Goal: Answer question/provide support: Share knowledge or assist other users

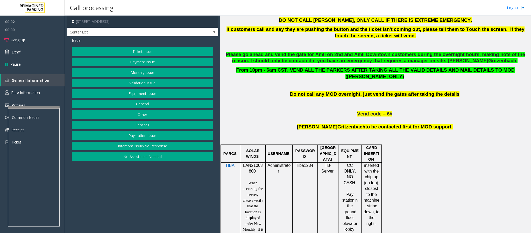
scroll to position [272, 0]
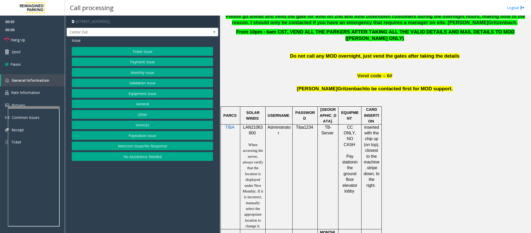
click at [253, 125] on span "LAN21063800" at bounding box center [253, 130] width 20 height 10
copy p "LAN21063800"
click at [129, 53] on button "Ticket Issue" at bounding box center [142, 51] width 141 height 9
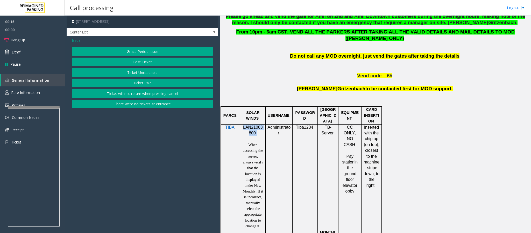
click at [130, 61] on button "Lost Ticket" at bounding box center [142, 62] width 141 height 9
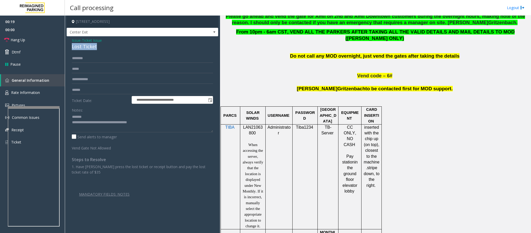
drag, startPoint x: 97, startPoint y: 48, endPoint x: 65, endPoint y: 44, distance: 33.1
click at [65, 44] on div "**********" at bounding box center [298, 124] width 466 height 217
drag, startPoint x: 155, startPoint y: 122, endPoint x: 94, endPoint y: 124, distance: 61.4
click at [94, 124] on textarea at bounding box center [142, 122] width 141 height 19
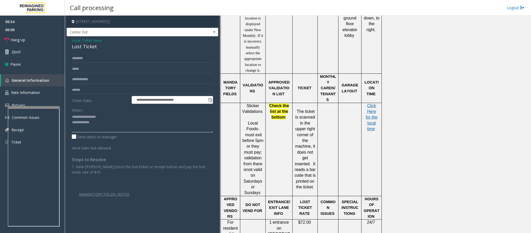
scroll to position [583, 0]
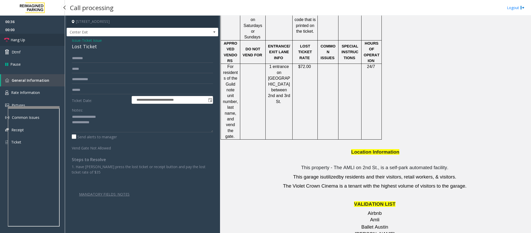
click at [22, 41] on span "Hang Up" at bounding box center [18, 39] width 15 height 5
click at [107, 130] on textarea at bounding box center [142, 122] width 141 height 19
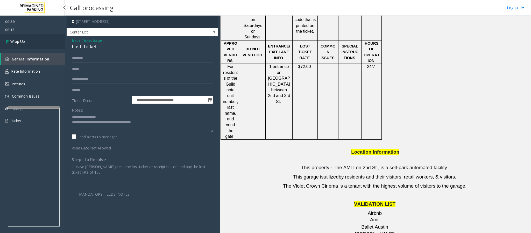
type textarea "**********"
click at [20, 41] on span "Wrap Up" at bounding box center [17, 41] width 15 height 5
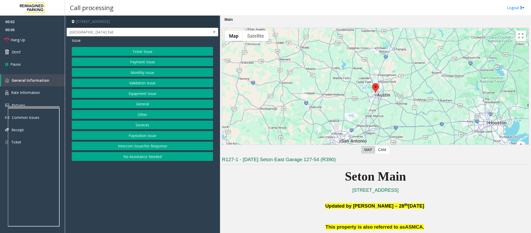
click at [141, 94] on button "Equipment Issue" at bounding box center [142, 93] width 141 height 9
click at [140, 95] on button "Gate / Door Won't Open" at bounding box center [142, 93] width 141 height 9
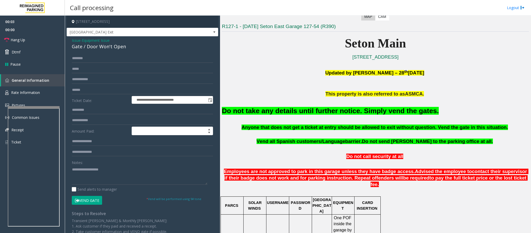
scroll to position [155, 0]
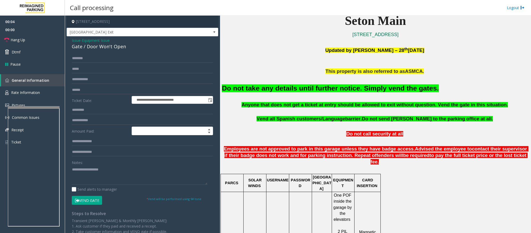
click at [81, 201] on button "Vend Gate" at bounding box center [87, 200] width 30 height 9
click at [231, 93] on h2 "Do not take any details until further notice. Simply vend the gates." at bounding box center [375, 88] width 307 height 10
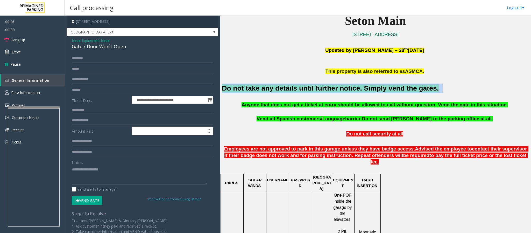
click at [231, 93] on h2 "Do not take any details until further notice. Simply vend the gates." at bounding box center [375, 88] width 307 height 10
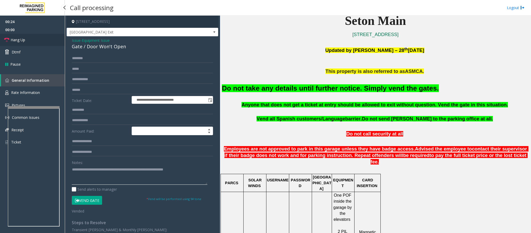
type textarea "**********"
click at [22, 37] on span "Hang Up" at bounding box center [18, 39] width 15 height 5
click at [29, 41] on link "Hang Up" at bounding box center [32, 40] width 65 height 12
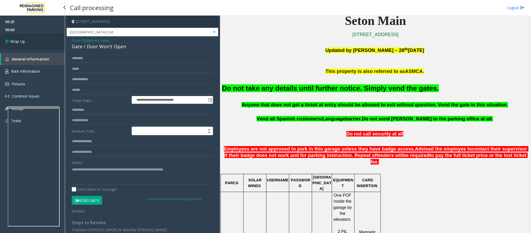
click at [31, 44] on link "Wrap Up" at bounding box center [32, 41] width 65 height 15
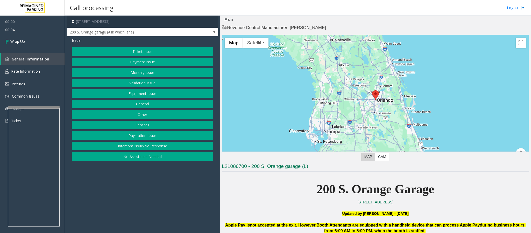
click at [164, 146] on button "Intercom Issue/No Response" at bounding box center [142, 145] width 141 height 9
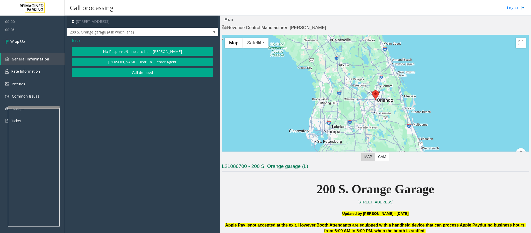
click at [142, 73] on button "Call dropped" at bounding box center [142, 72] width 141 height 9
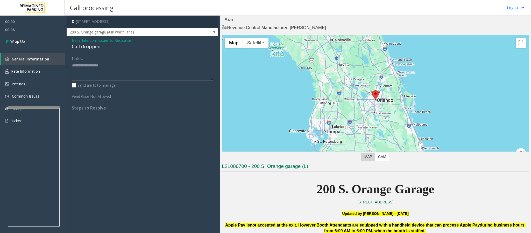
click at [88, 45] on div "Call dropped" at bounding box center [142, 46] width 141 height 7
click at [87, 45] on div "Call dropped" at bounding box center [142, 46] width 141 height 7
type textarea "**********"
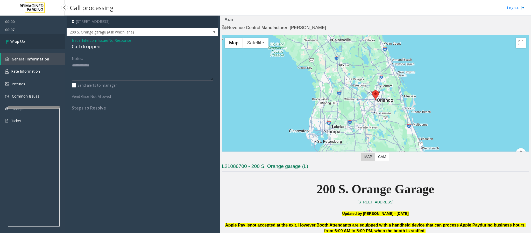
click at [26, 41] on link "Wrap Up" at bounding box center [32, 41] width 65 height 15
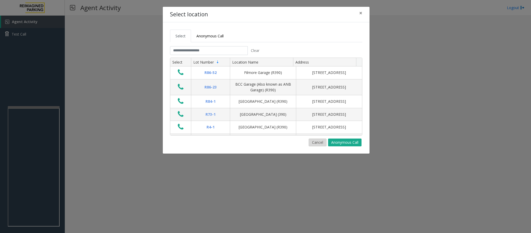
click at [315, 142] on button "Cancel" at bounding box center [318, 142] width 18 height 8
click at [313, 144] on button "Cancel" at bounding box center [318, 142] width 18 height 8
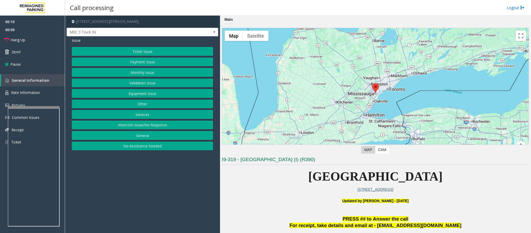
click at [153, 115] on button "Services" at bounding box center [142, 114] width 141 height 9
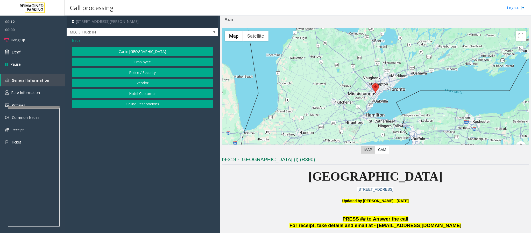
scroll to position [78, 0]
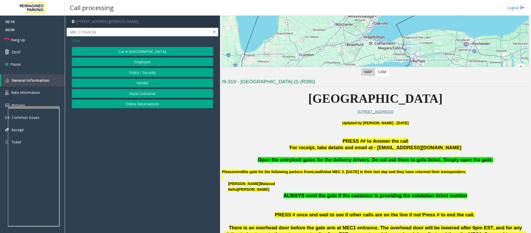
click at [132, 86] on button "Vendor" at bounding box center [142, 83] width 141 height 9
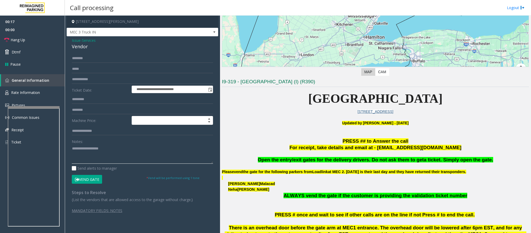
click at [101, 151] on textarea at bounding box center [142, 153] width 141 height 19
paste textarea "**********"
drag, startPoint x: 336, startPoint y: 160, endPoint x: 366, endPoint y: 162, distance: 30.6
click at [366, 162] on span "Open the entry/exit gates for the delivery drivers. Do not ask them to get" at bounding box center [341, 159] width 166 height 5
type textarea "**********"
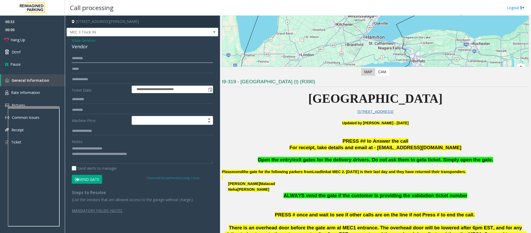
click at [76, 59] on input "text" at bounding box center [142, 58] width 141 height 9
type input "****"
drag, startPoint x: 260, startPoint y: 159, endPoint x: 490, endPoint y: 162, distance: 229.8
click at [490, 162] on p "Open the entry/exit gates for the delivery drivers. Do not ask them to get a ti…" at bounding box center [375, 159] width 307 height 6
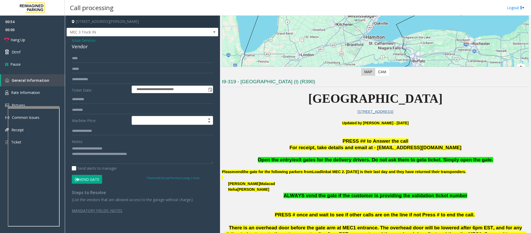
click at [88, 180] on button "Vend Gate" at bounding box center [87, 179] width 30 height 9
click at [20, 37] on link "Hang Up" at bounding box center [32, 40] width 65 height 12
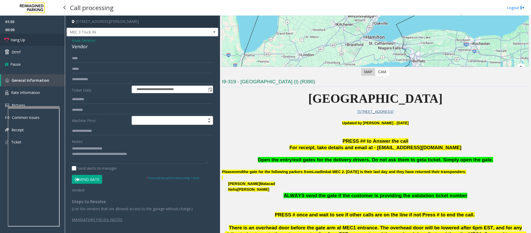
click at [20, 37] on link "Hang Up" at bounding box center [32, 40] width 65 height 12
click at [18, 40] on span "Hang Up" at bounding box center [18, 39] width 15 height 5
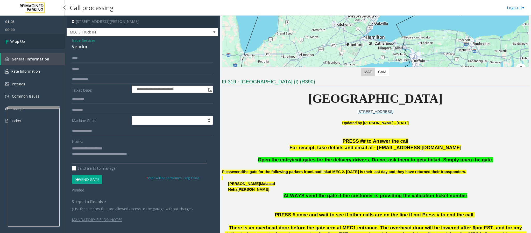
click at [18, 40] on span "Wrap Up" at bounding box center [17, 41] width 15 height 5
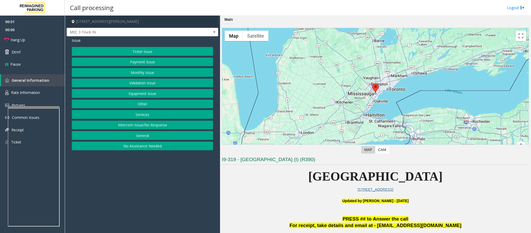
click at [132, 96] on button "Equipment Issue" at bounding box center [142, 93] width 141 height 9
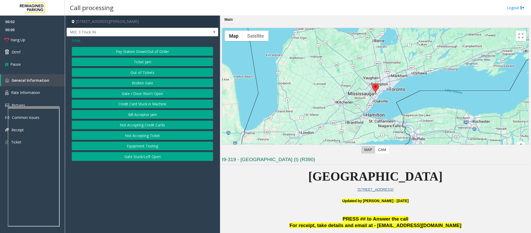
click at [131, 94] on button "Gate / Door Won't Open" at bounding box center [142, 93] width 141 height 9
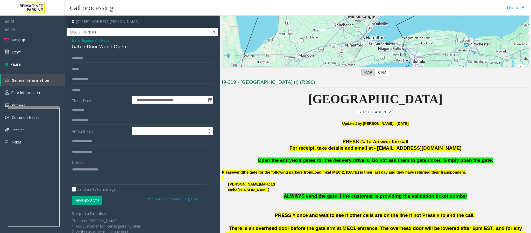
scroll to position [78, 0]
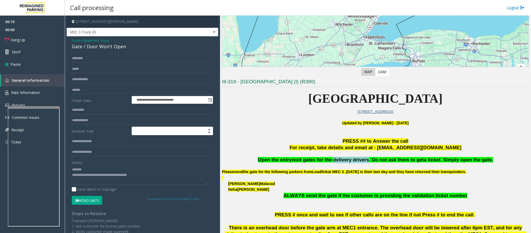
drag, startPoint x: 335, startPoint y: 160, endPoint x: 366, endPoint y: 162, distance: 30.9
click at [366, 162] on span "Open the entry/exit gates for the delivery drivers. Do not ask them to get" at bounding box center [341, 159] width 166 height 5
type textarea "**********"
click at [80, 59] on input "text" at bounding box center [142, 58] width 141 height 9
click at [93, 62] on input "text" at bounding box center [142, 58] width 141 height 9
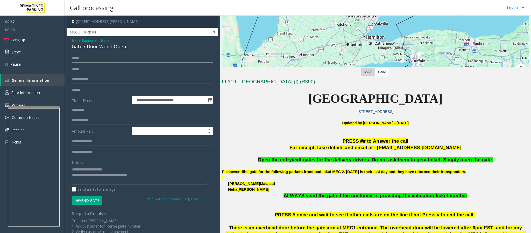
click at [77, 59] on input "*****" at bounding box center [142, 58] width 141 height 9
click at [79, 59] on input "*****" at bounding box center [142, 58] width 141 height 9
click at [84, 61] on input "*****" at bounding box center [142, 58] width 141 height 9
type input "*****"
click at [93, 197] on button "Vend Gate" at bounding box center [87, 200] width 30 height 9
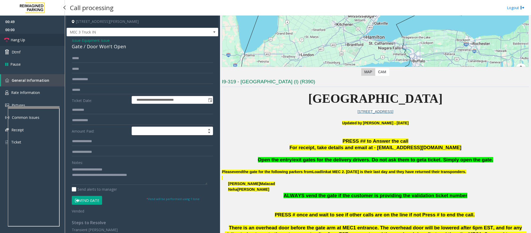
click at [18, 38] on span "Hang Up" at bounding box center [18, 39] width 15 height 5
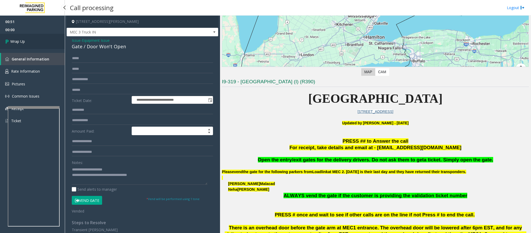
click at [19, 37] on link "Wrap Up" at bounding box center [32, 41] width 65 height 15
